Goal: Information Seeking & Learning: Learn about a topic

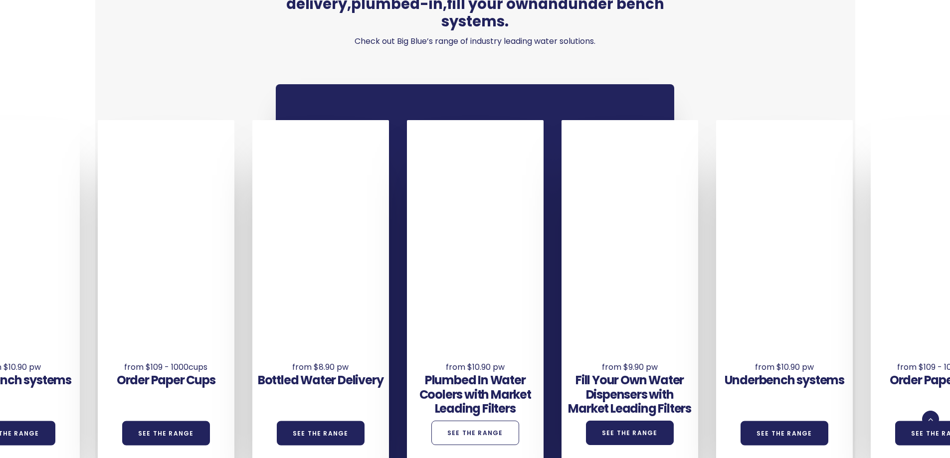
scroll to position [735, 0]
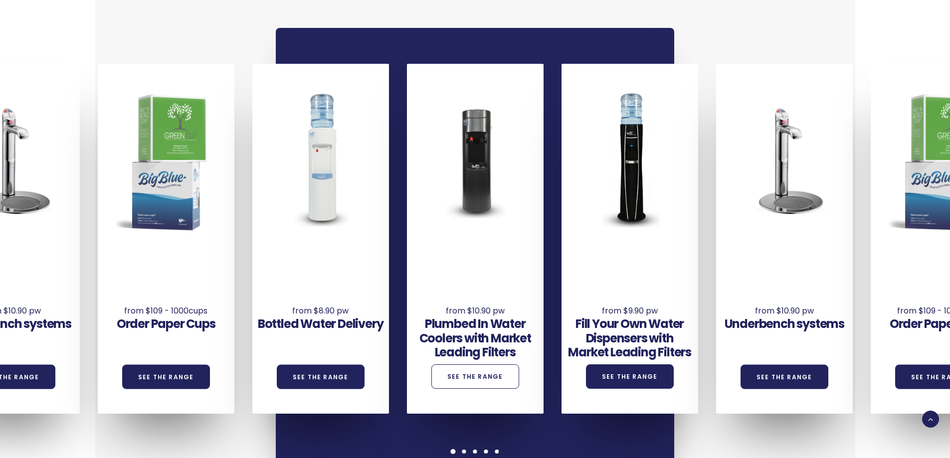
click at [476, 365] on link "See the Range" at bounding box center [475, 377] width 88 height 24
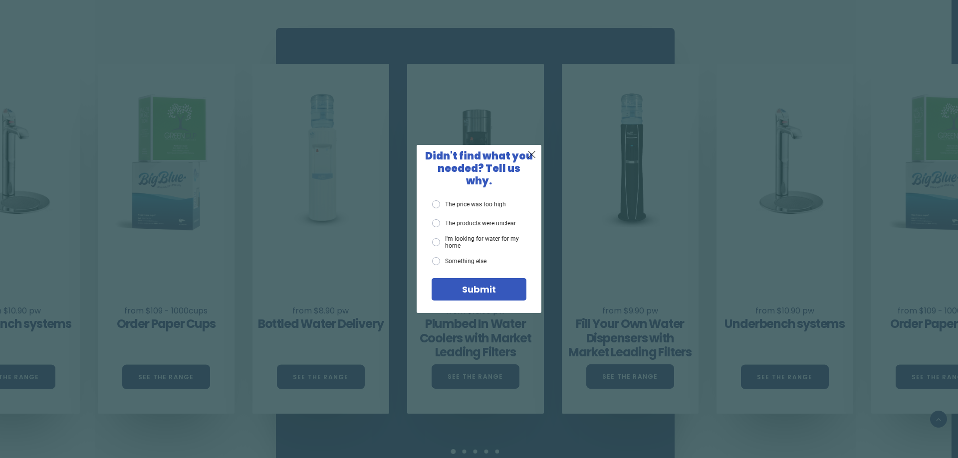
click at [506, 103] on div "X Didn't find what you needed? Tell us why. The price was too high The products…" at bounding box center [479, 229] width 958 height 458
click at [532, 158] on span "X" at bounding box center [531, 154] width 9 height 12
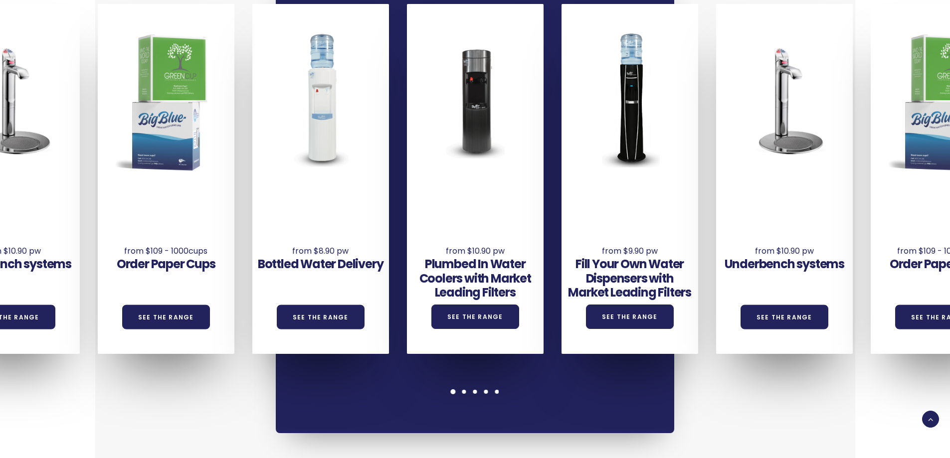
scroll to position [695, 0]
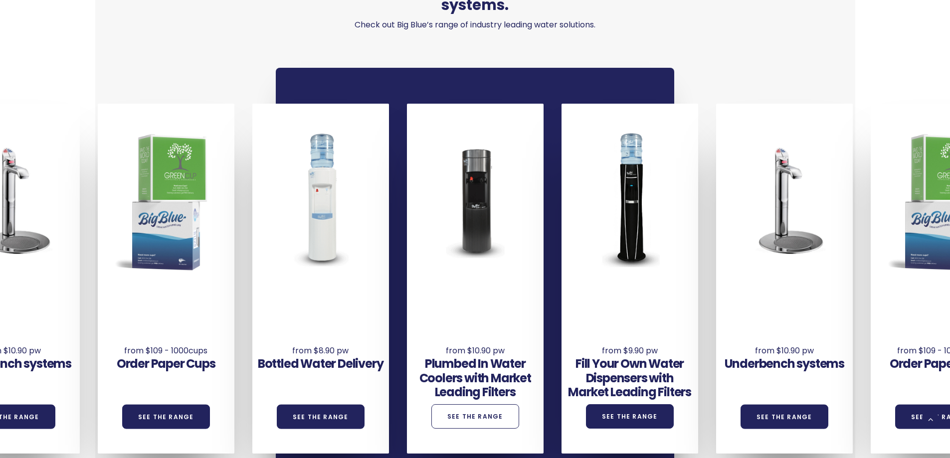
click at [484, 404] on link "See the Range" at bounding box center [475, 416] width 88 height 24
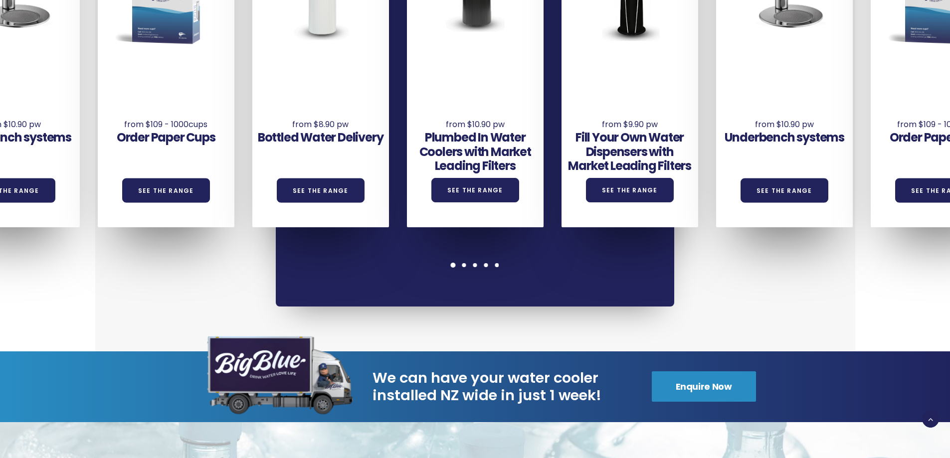
scroll to position [722, 0]
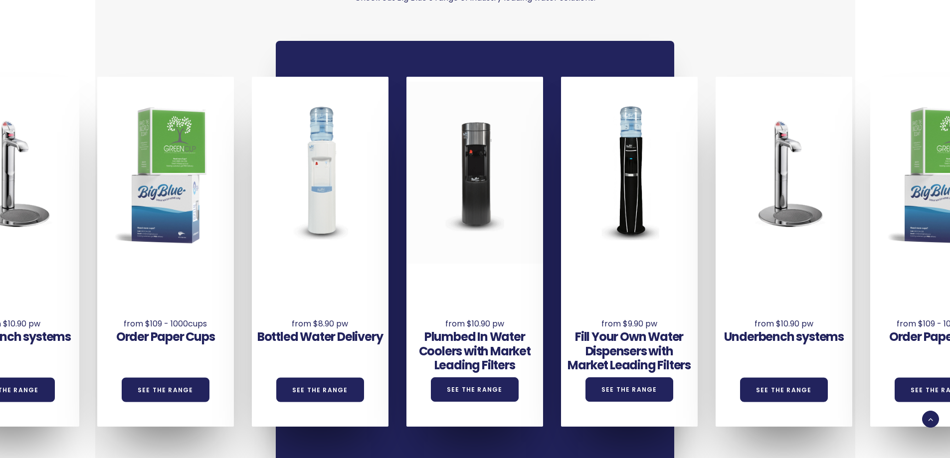
drag, startPoint x: 477, startPoint y: 171, endPoint x: 476, endPoint y: 186, distance: 15.0
click at [477, 172] on div at bounding box center [474, 173] width 137 height 182
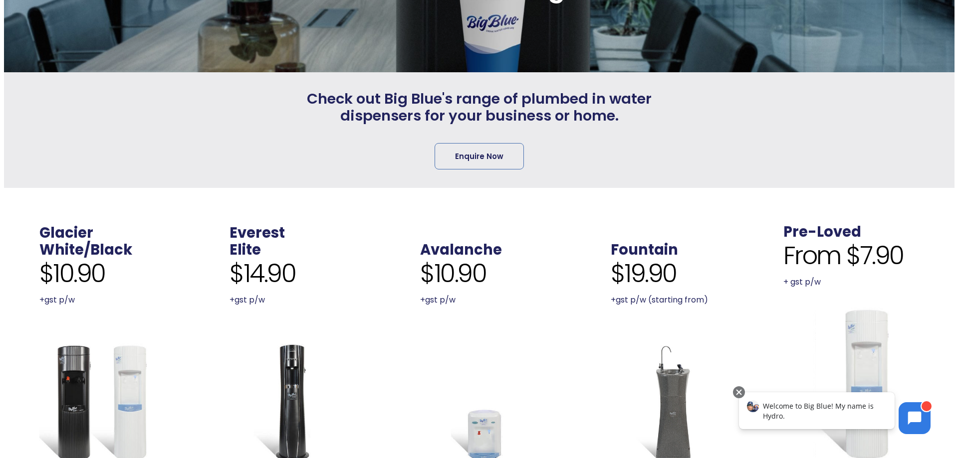
scroll to position [110, 0]
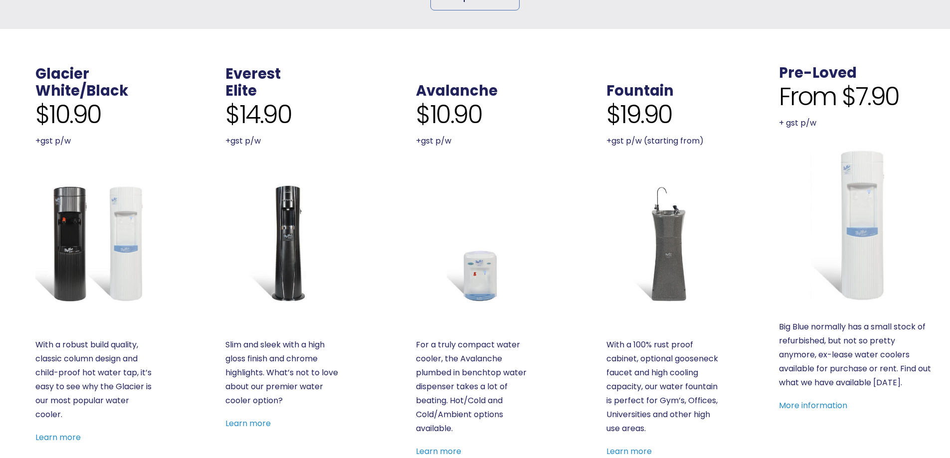
scroll to position [96, 0]
